Goal: Information Seeking & Learning: Learn about a topic

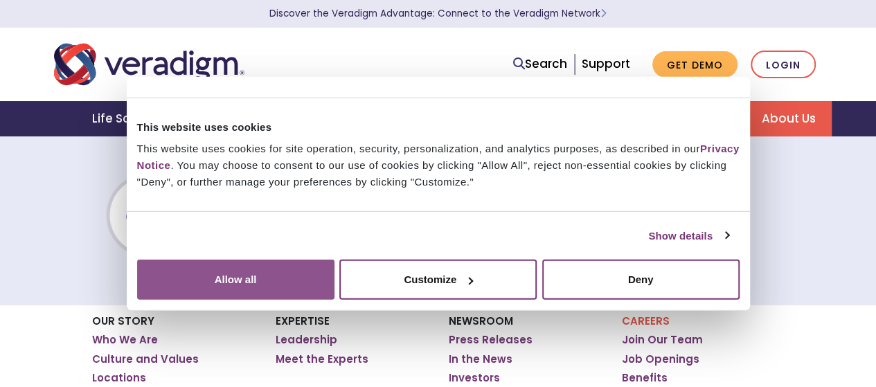
click at [335, 260] on button "Allow all" at bounding box center [235, 280] width 197 height 40
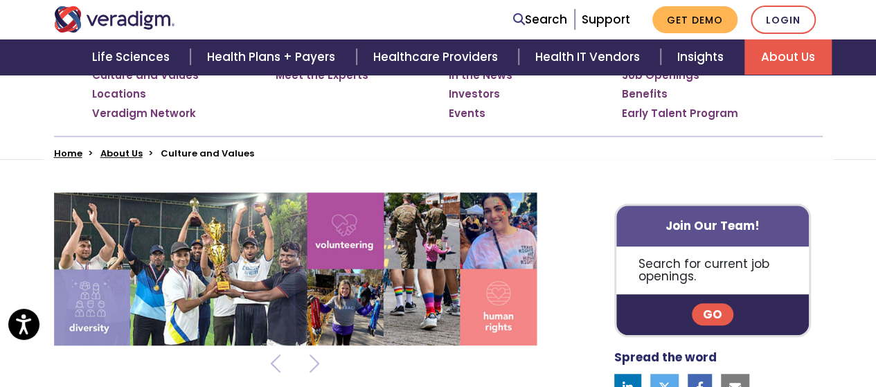
scroll to position [346, 0]
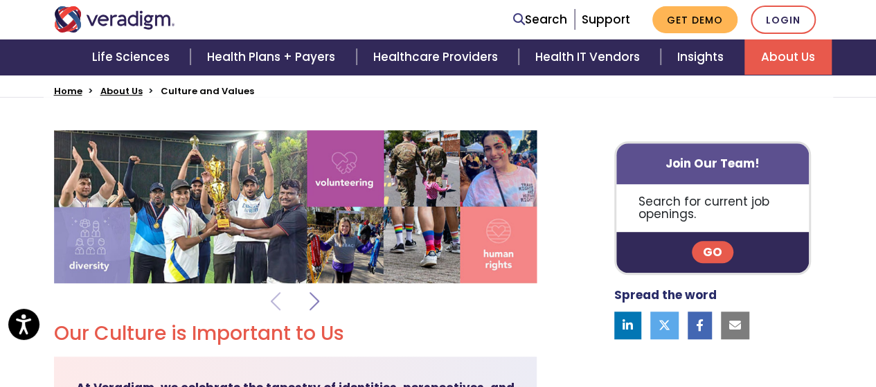
click at [313, 300] on span at bounding box center [315, 301] width 10 height 35
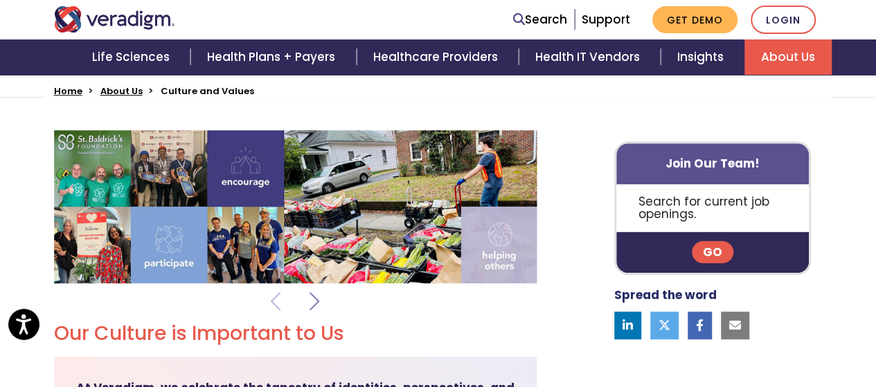
click at [313, 300] on span at bounding box center [315, 301] width 10 height 35
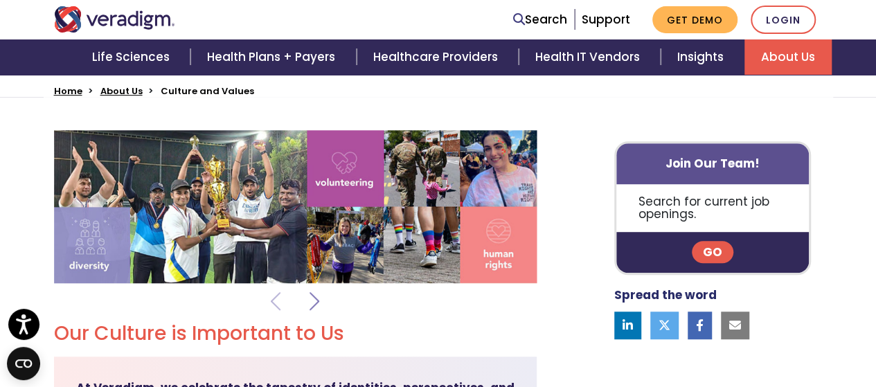
click at [313, 300] on span at bounding box center [315, 301] width 10 height 35
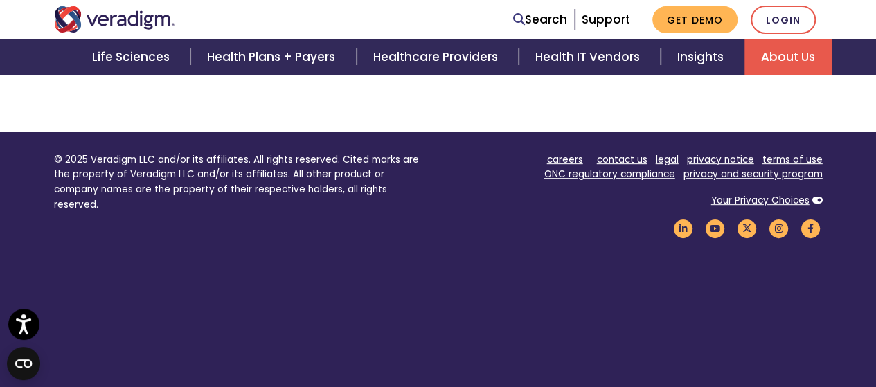
scroll to position [2885, 0]
